Goal: Task Accomplishment & Management: Manage account settings

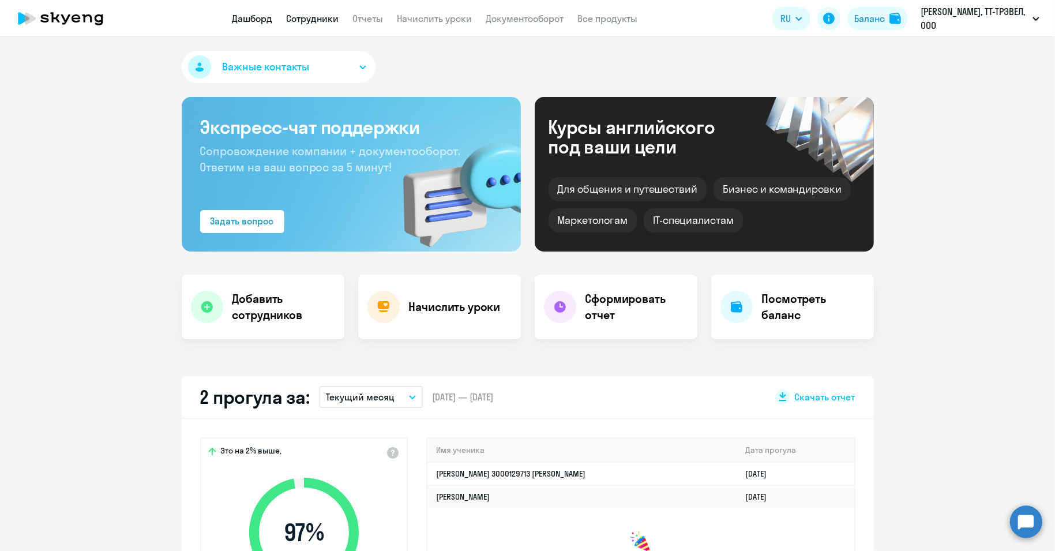
click at [310, 17] on link "Сотрудники" at bounding box center [313, 19] width 53 height 12
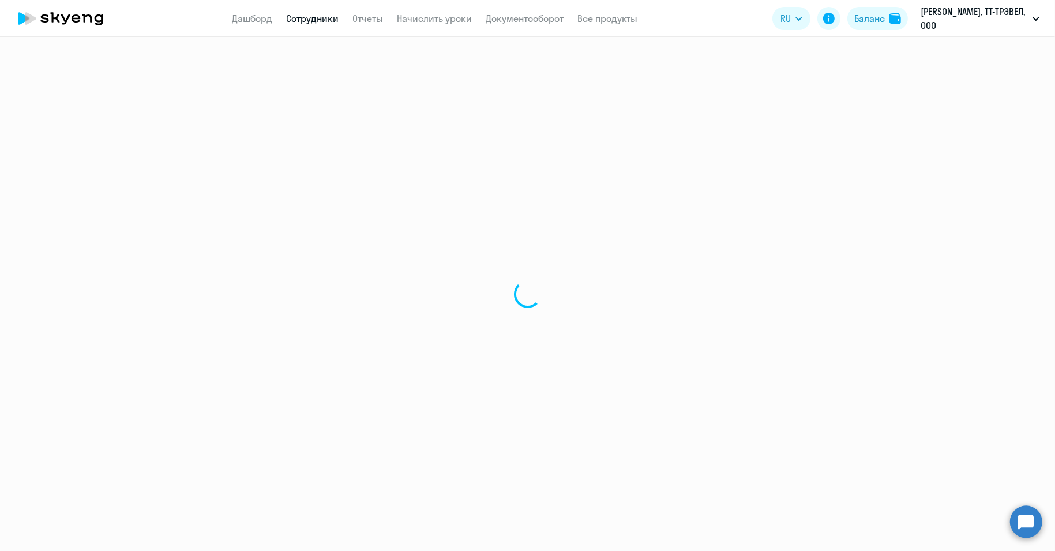
select select "30"
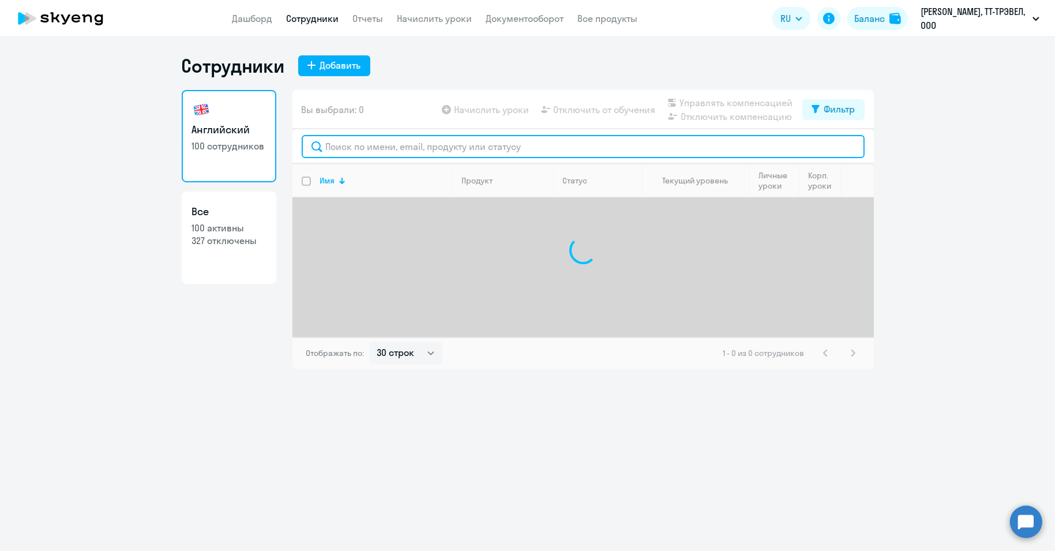
click at [378, 147] on input "text" at bounding box center [583, 146] width 563 height 23
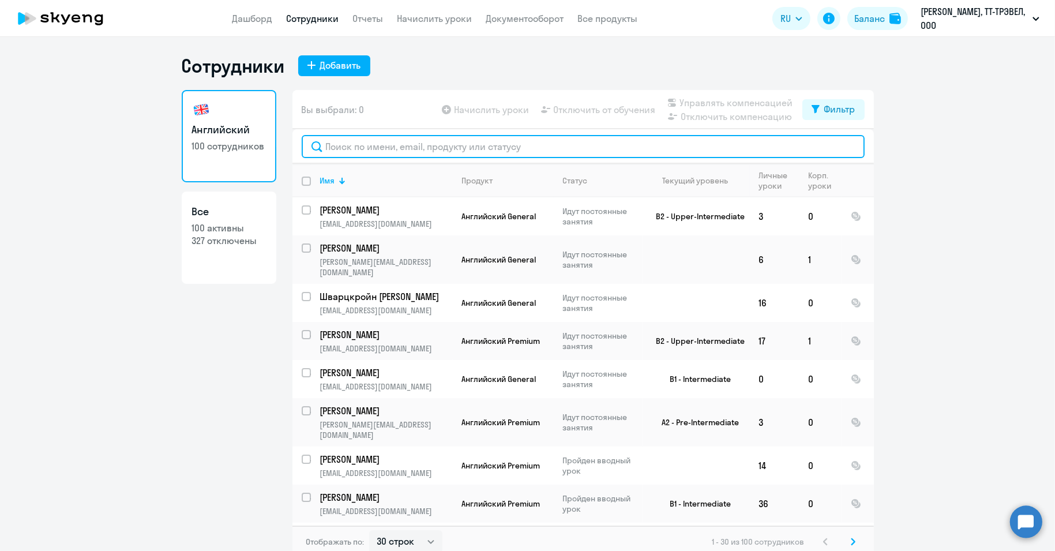
paste input "[PERSON_NAME]"
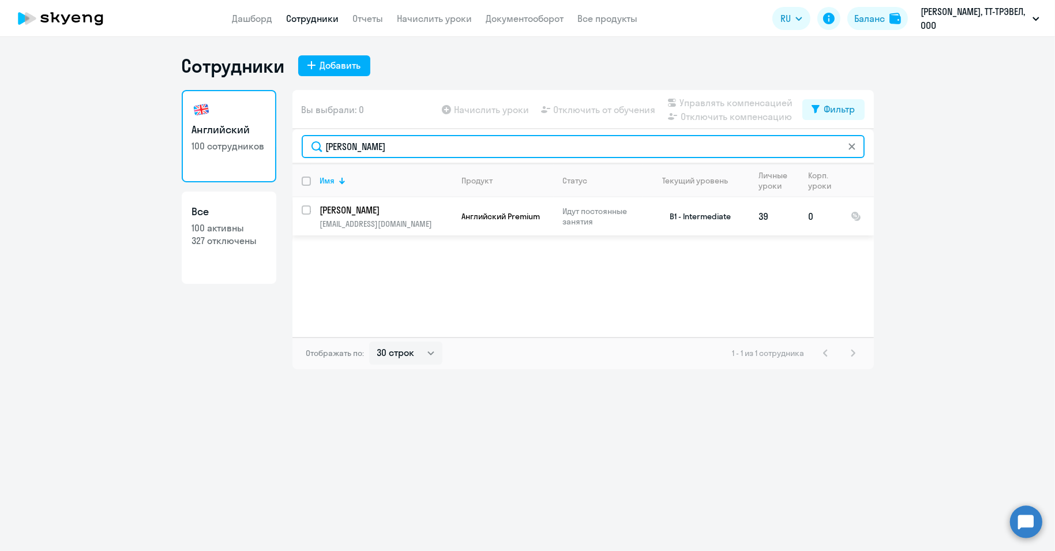
type input "[PERSON_NAME]"
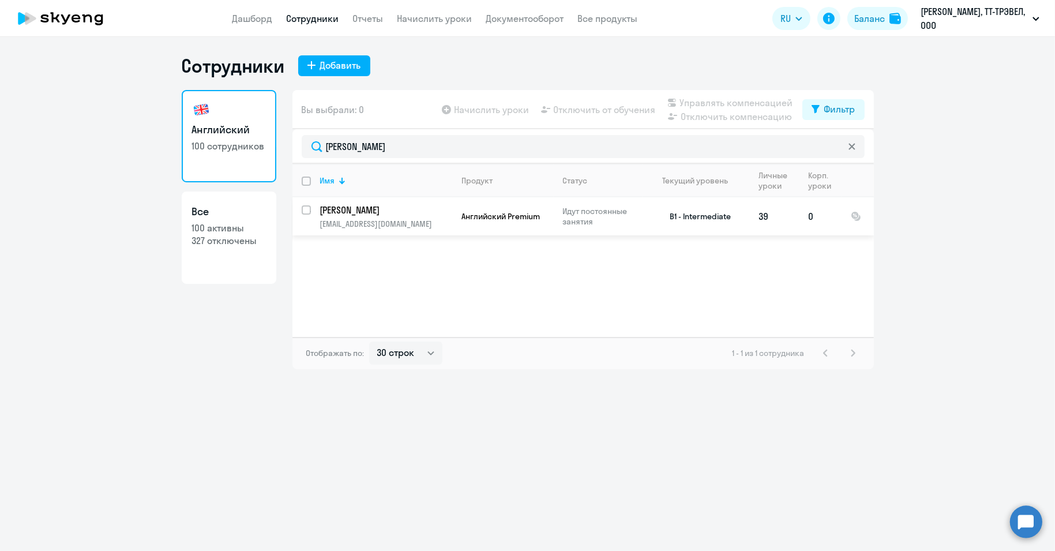
click at [306, 211] on input "select row 36373389" at bounding box center [313, 216] width 23 height 23
checkbox input "true"
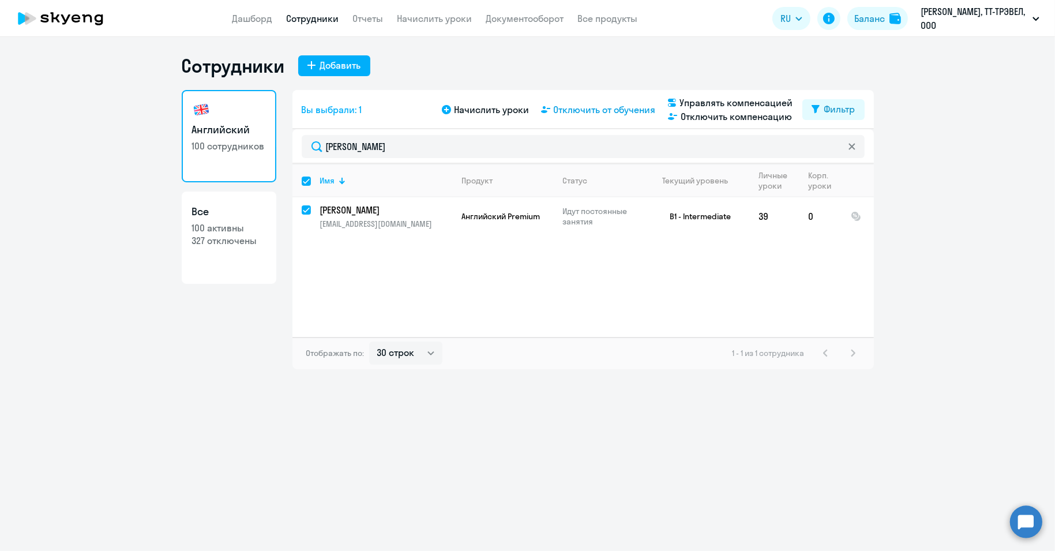
click at [597, 111] on span "Отключить от обучения" at bounding box center [605, 110] width 102 height 14
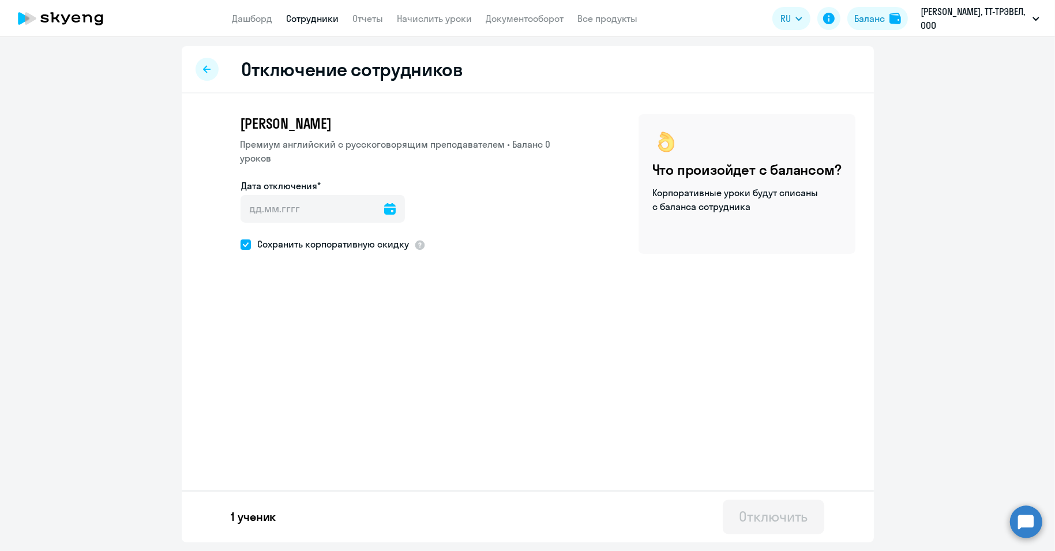
click at [384, 214] on icon at bounding box center [390, 209] width 12 height 12
click at [327, 342] on span "14" at bounding box center [326, 342] width 21 height 21
type input "[DATE]"
click at [765, 527] on button "Отключить" at bounding box center [773, 517] width 101 height 35
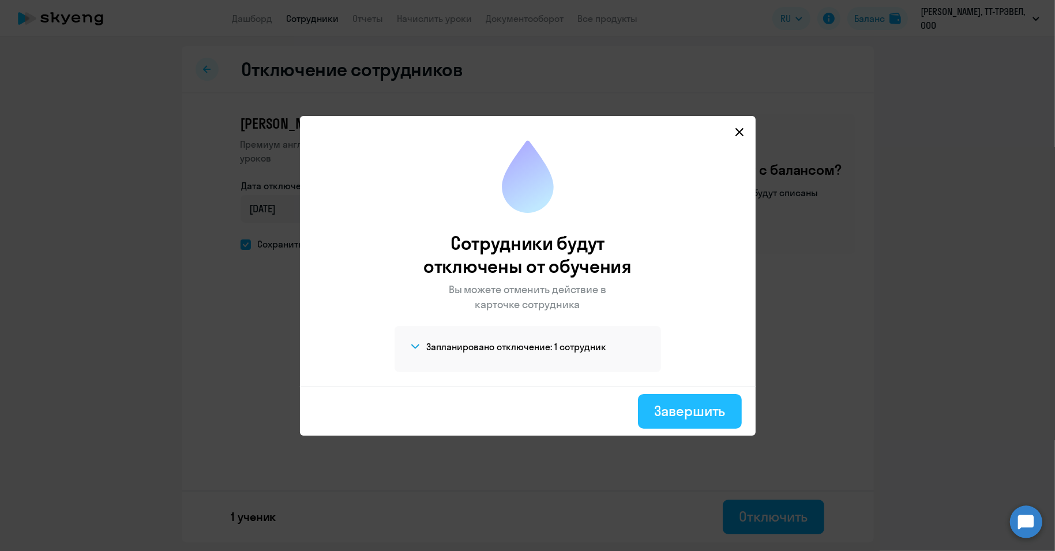
click at [703, 410] on div "Завершить" at bounding box center [689, 411] width 71 height 18
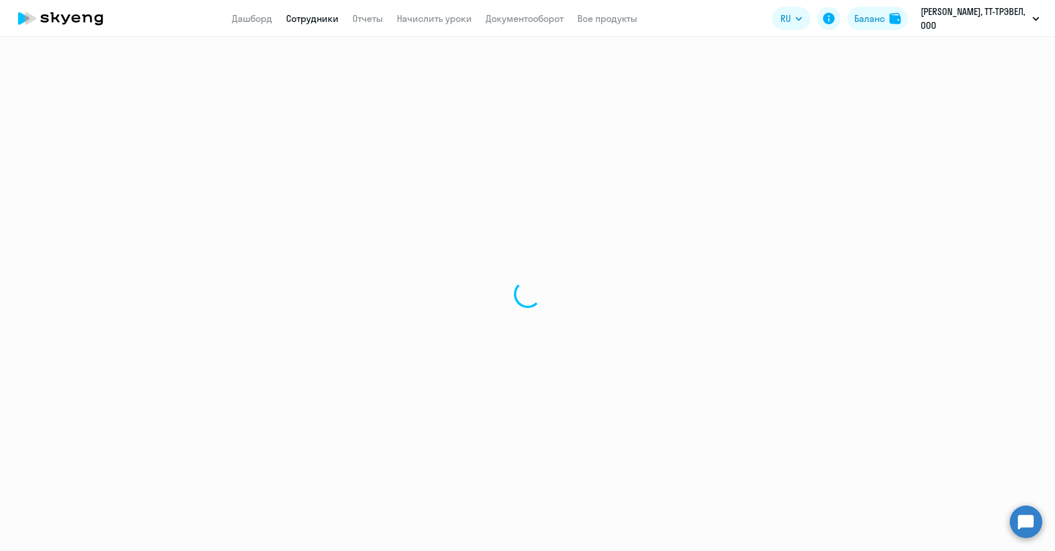
select select "30"
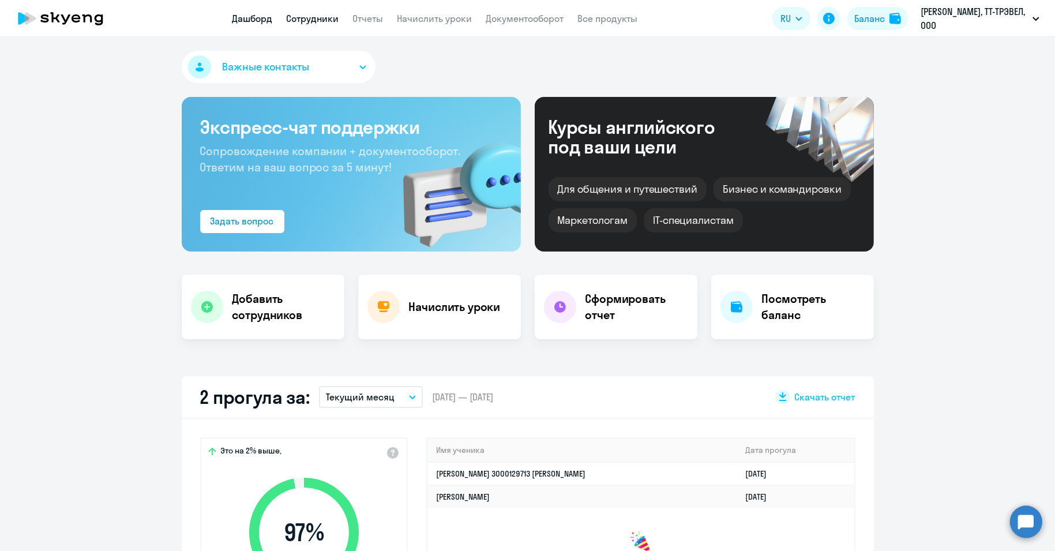
click at [310, 13] on link "Сотрудники" at bounding box center [313, 19] width 53 height 12
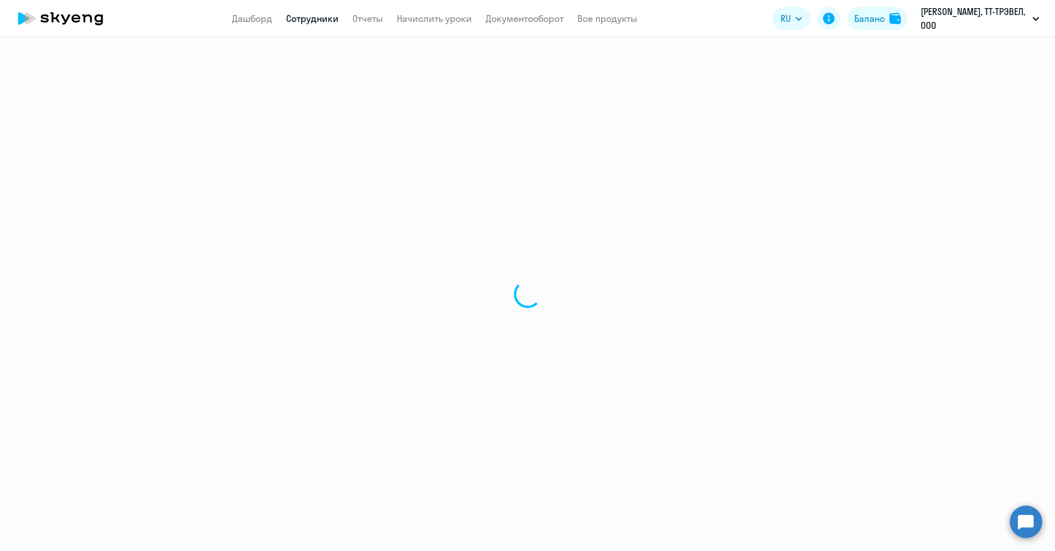
select select "30"
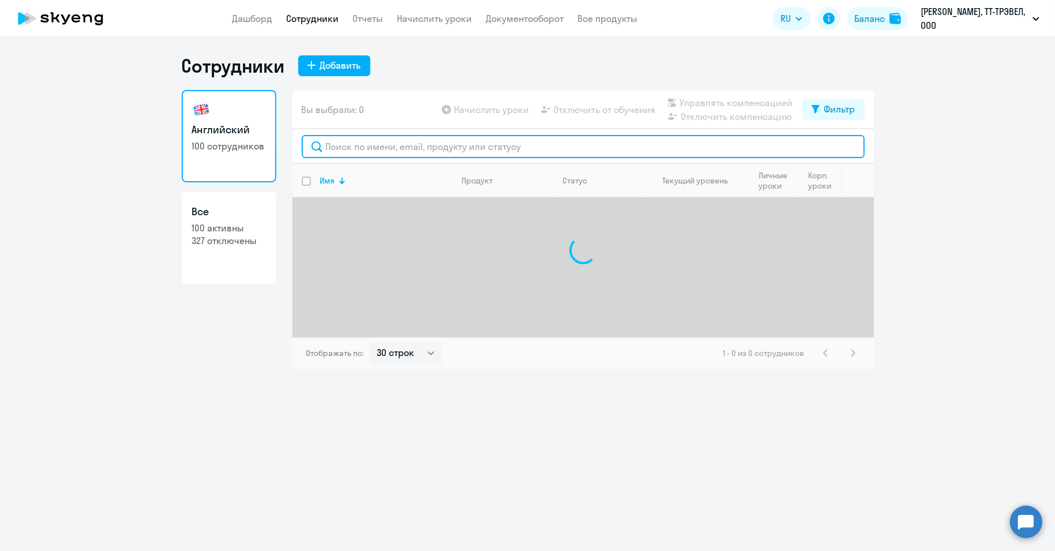
click at [395, 144] on input "text" at bounding box center [583, 146] width 563 height 23
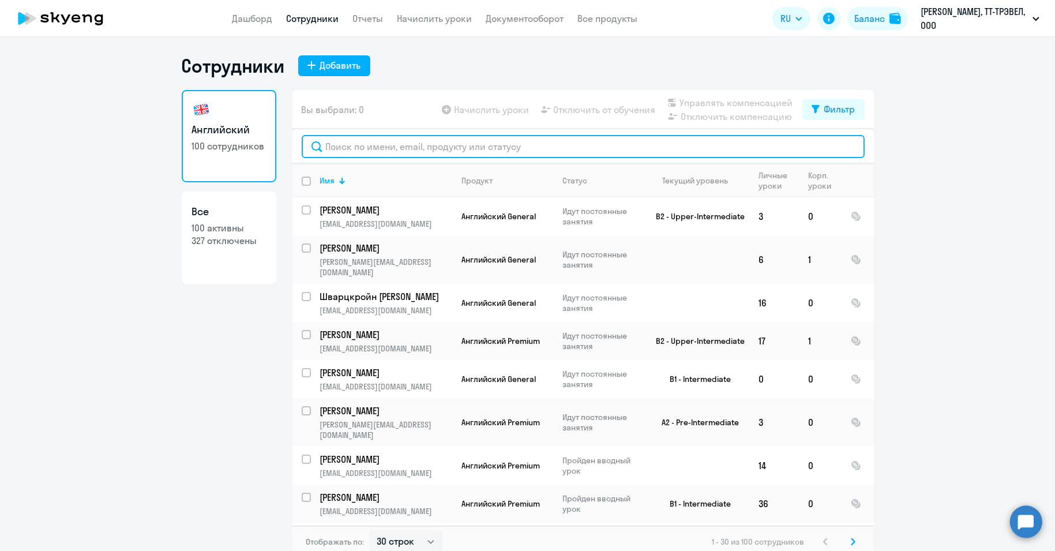
paste input "Соловьев"
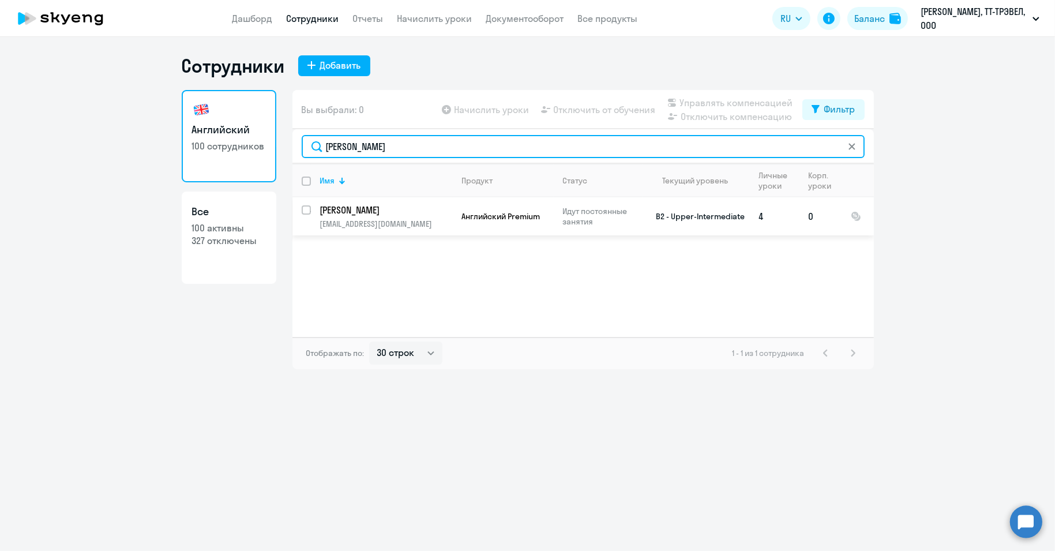
type input "Соловьев"
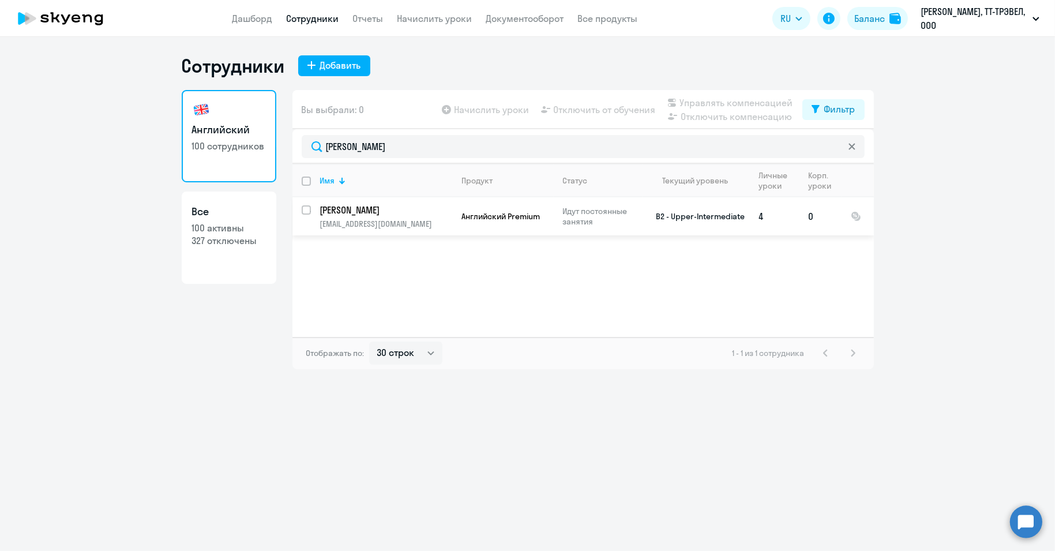
click at [308, 212] on input "select row 15533095" at bounding box center [313, 216] width 23 height 23
checkbox input "true"
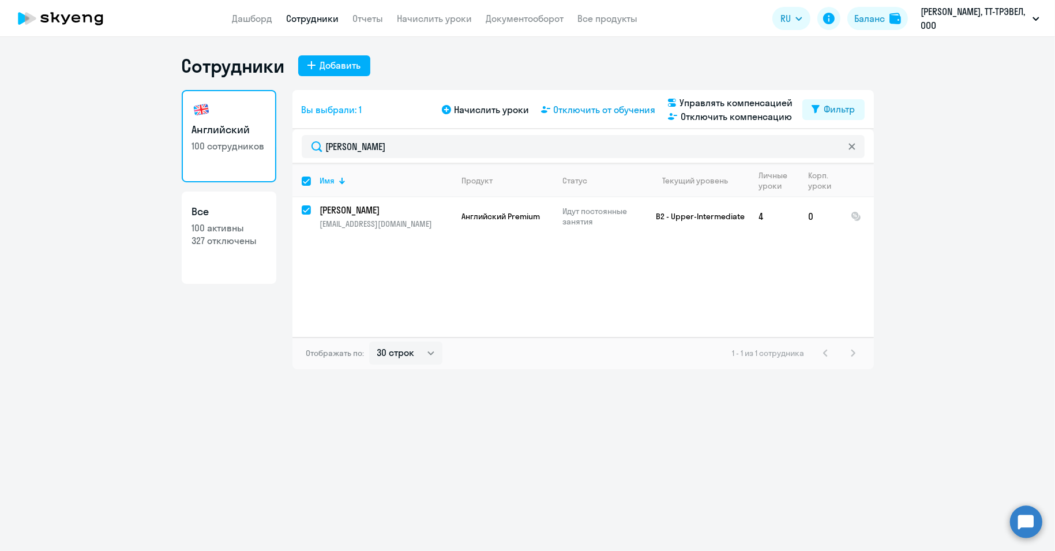
click at [604, 111] on span "Отключить от обучения" at bounding box center [605, 110] width 102 height 14
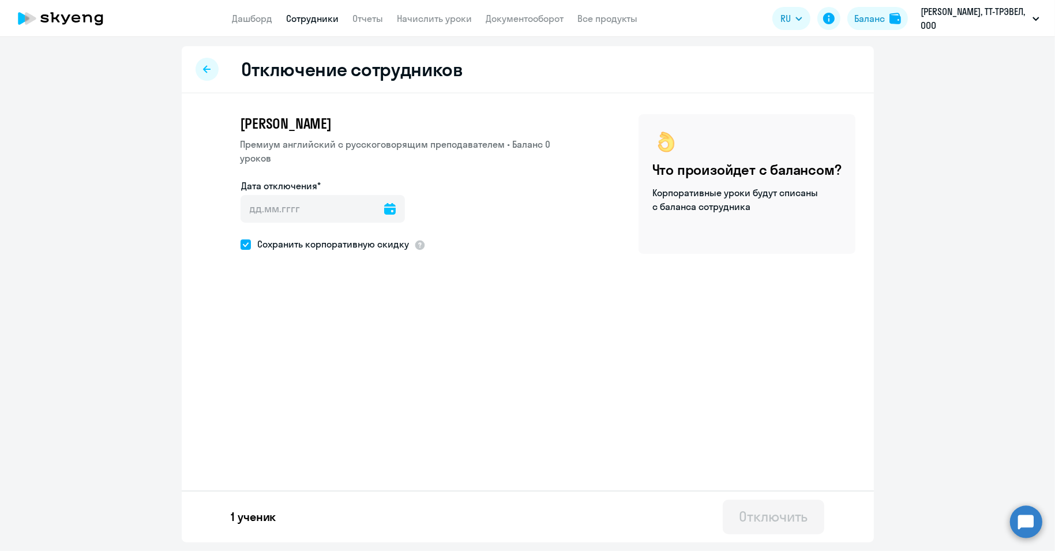
click at [384, 206] on icon at bounding box center [390, 209] width 12 height 12
click at [332, 345] on span "14" at bounding box center [326, 342] width 21 height 21
type input "[DATE]"
click at [769, 517] on div "Отключить" at bounding box center [773, 516] width 69 height 18
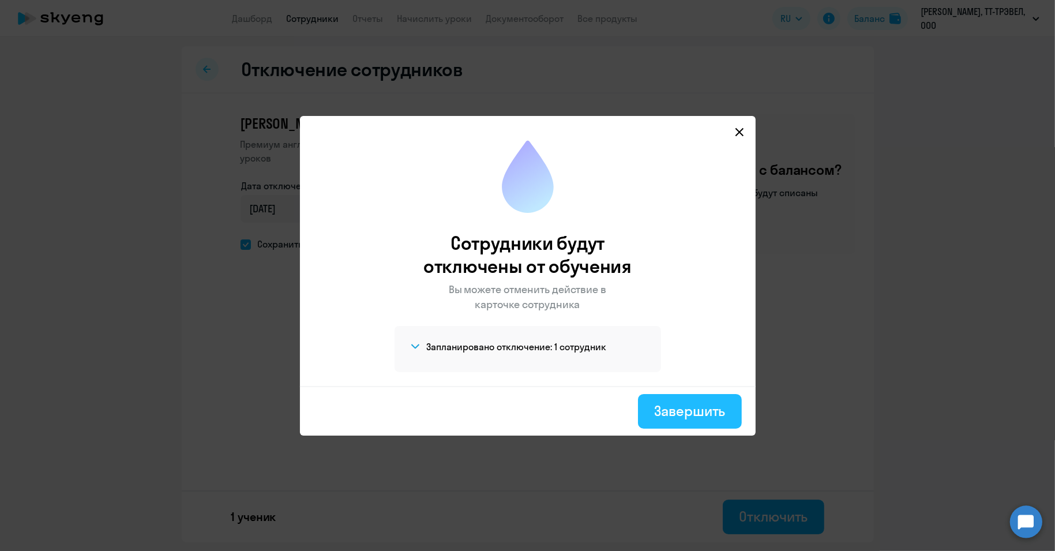
click at [684, 403] on div "Завершить" at bounding box center [689, 411] width 71 height 18
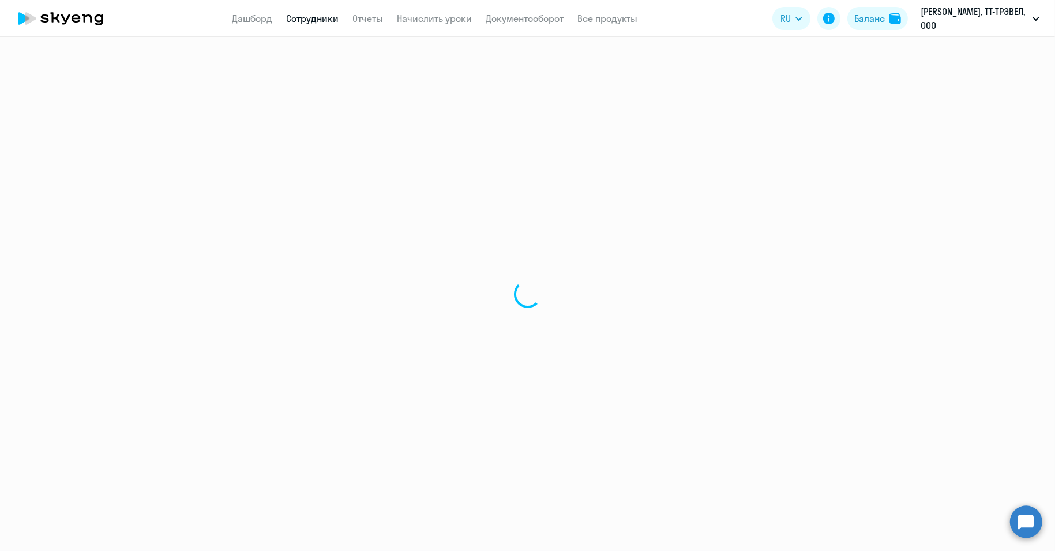
select select "30"
